Goal: Find specific page/section: Find specific page/section

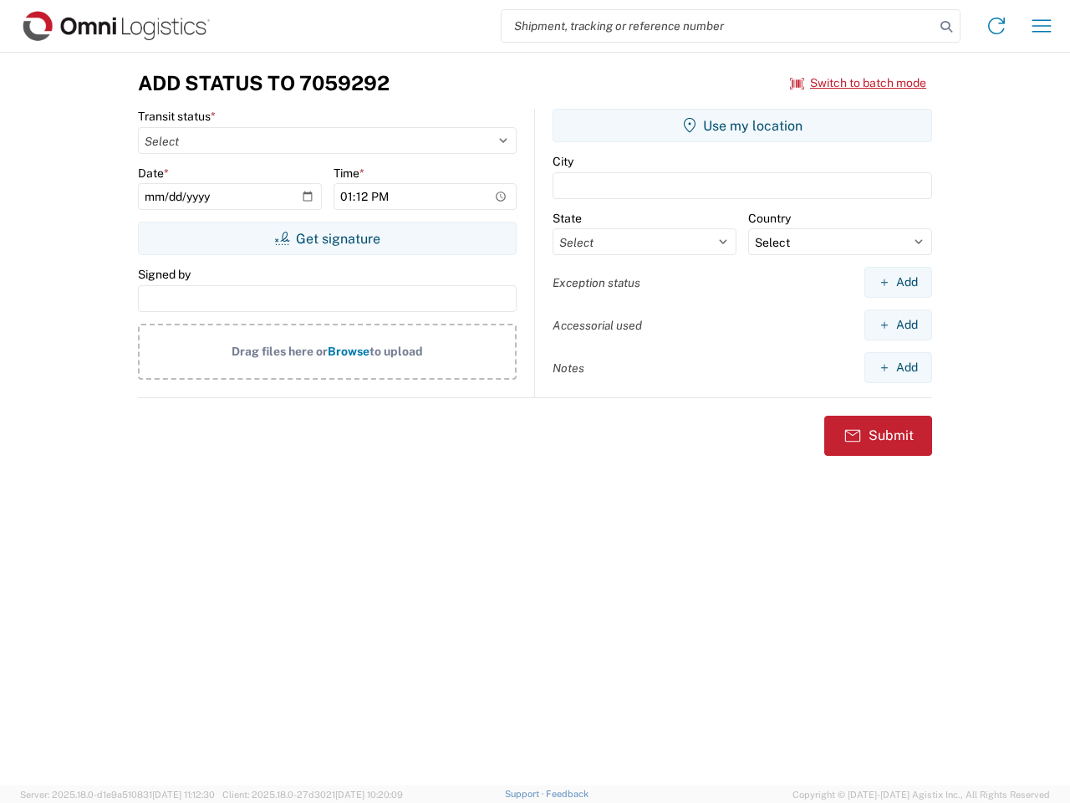
click at [718, 26] on input "search" at bounding box center [718, 26] width 433 height 32
click at [947, 27] on icon at bounding box center [946, 26] width 23 height 23
click at [997, 26] on icon at bounding box center [996, 26] width 27 height 27
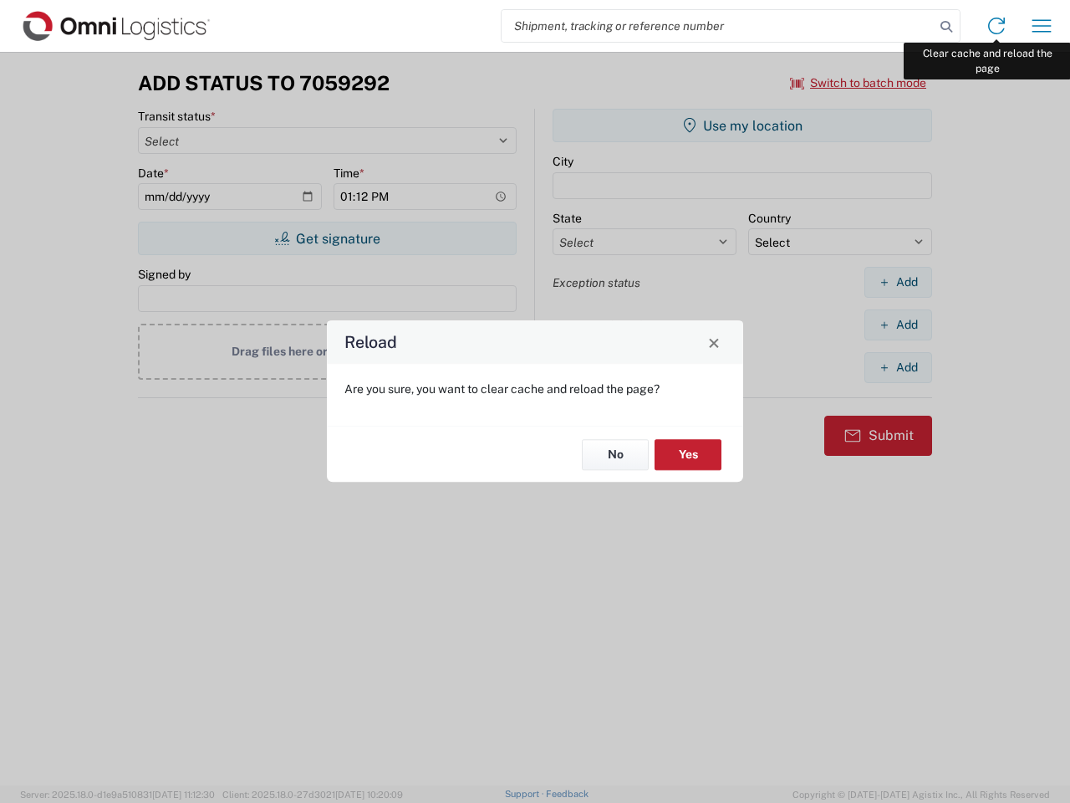
click at [1042, 26] on div "Reload Are you sure, you want to clear cache and reload the page? No Yes" at bounding box center [535, 401] width 1070 height 803
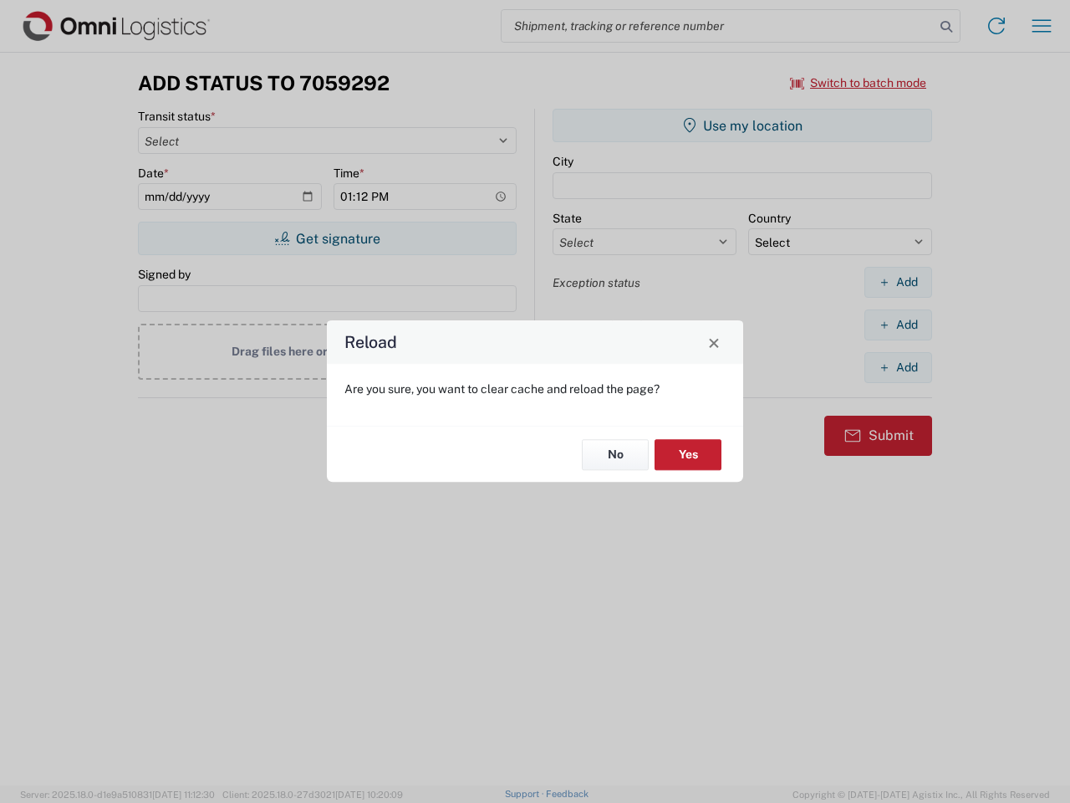
click at [859, 83] on div "Reload Are you sure, you want to clear cache and reload the page? No Yes" at bounding box center [535, 401] width 1070 height 803
click at [327, 238] on div "Reload Are you sure, you want to clear cache and reload the page? No Yes" at bounding box center [535, 401] width 1070 height 803
click at [742, 125] on div "Reload Are you sure, you want to clear cache and reload the page? No Yes" at bounding box center [535, 401] width 1070 height 803
click at [898, 282] on div "Reload Are you sure, you want to clear cache and reload the page? No Yes" at bounding box center [535, 401] width 1070 height 803
click at [898, 324] on div "Reload Are you sure, you want to clear cache and reload the page? No Yes" at bounding box center [535, 401] width 1070 height 803
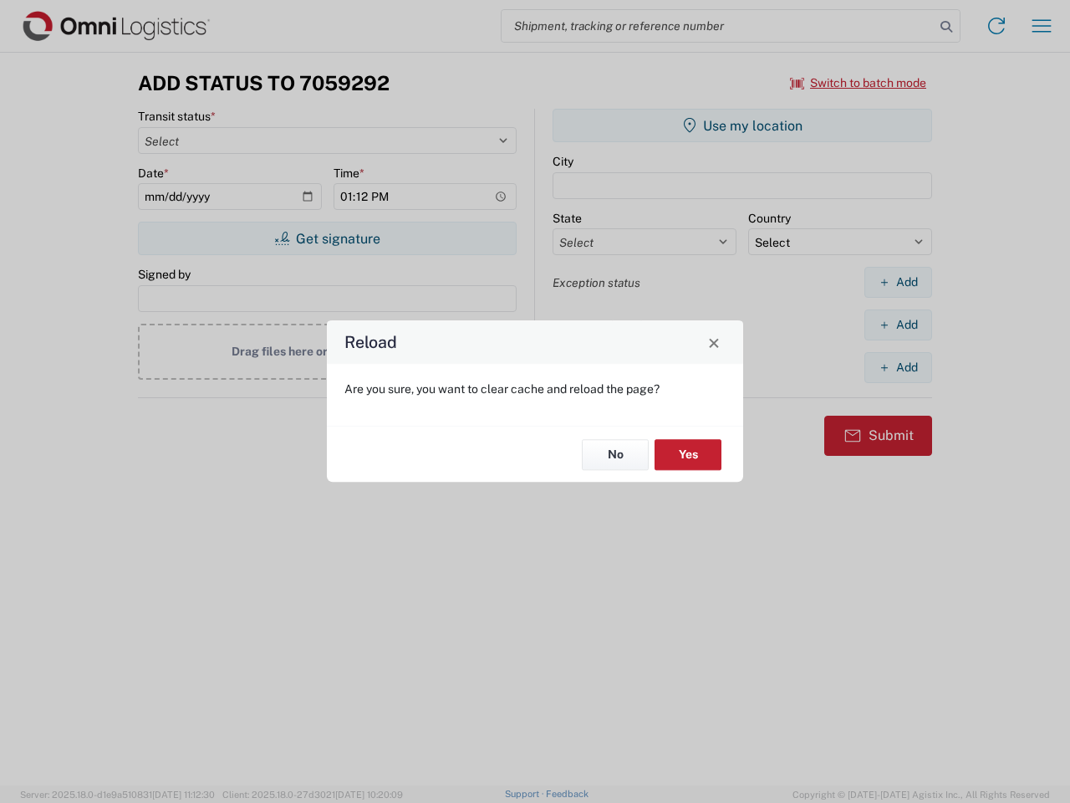
click at [898, 367] on div "Reload Are you sure, you want to clear cache and reload the page? No Yes" at bounding box center [535, 401] width 1070 height 803
